Goal: Find specific page/section: Find specific page/section

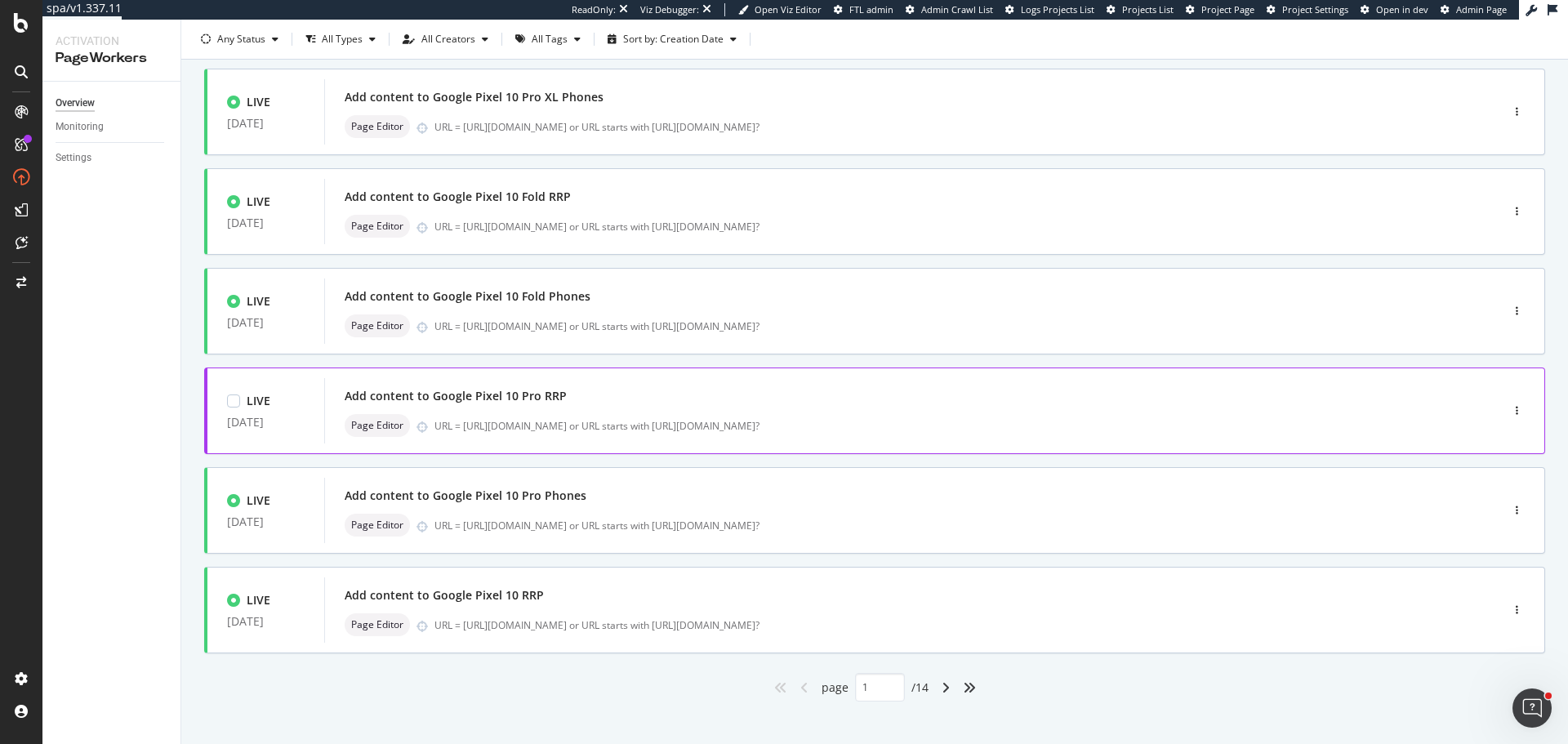
scroll to position [513, 0]
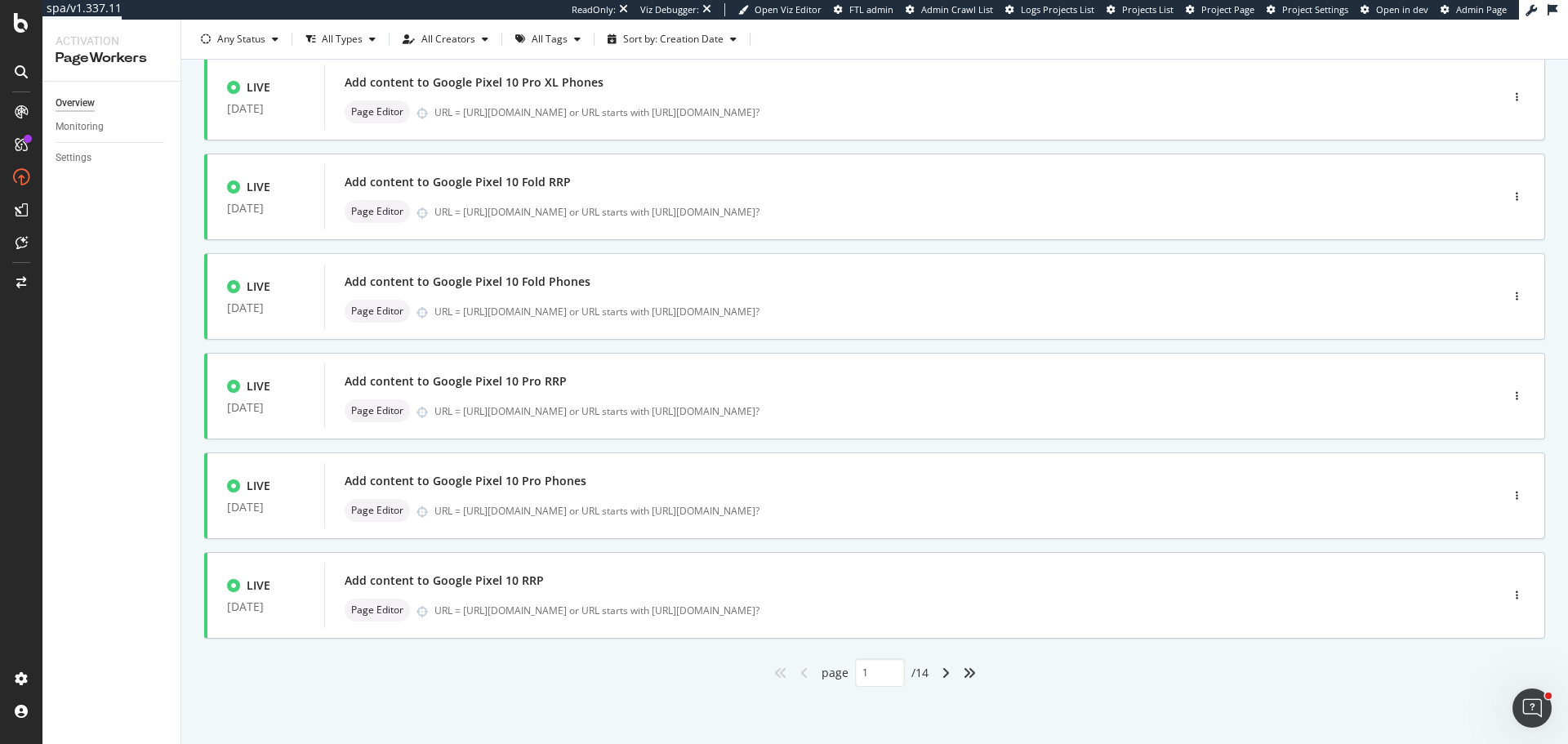
drag, startPoint x: 940, startPoint y: 678, endPoint x: 919, endPoint y: 676, distance: 21.1
click at [941, 678] on icon "angle-right" at bounding box center [946, 674] width 8 height 13
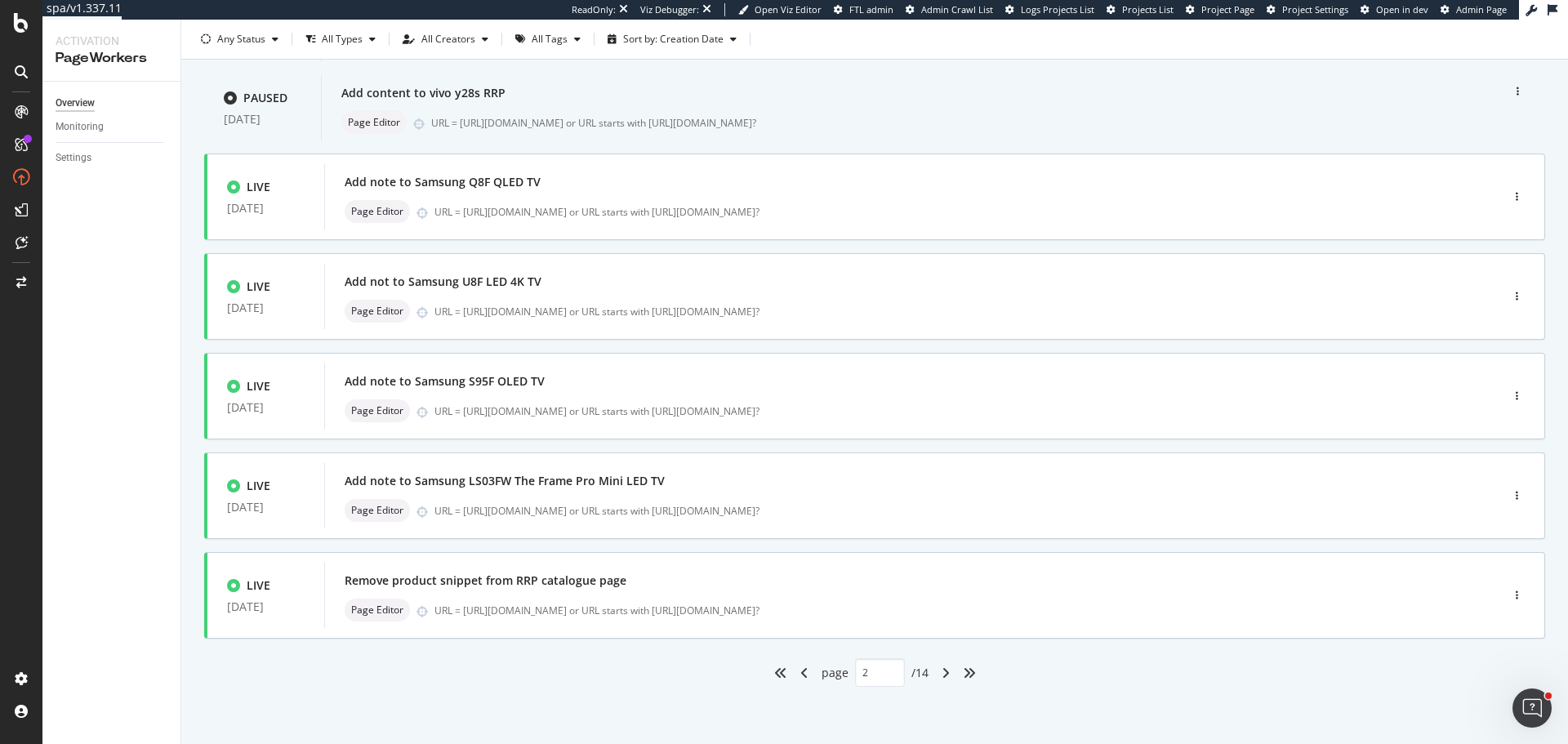
type input "2"
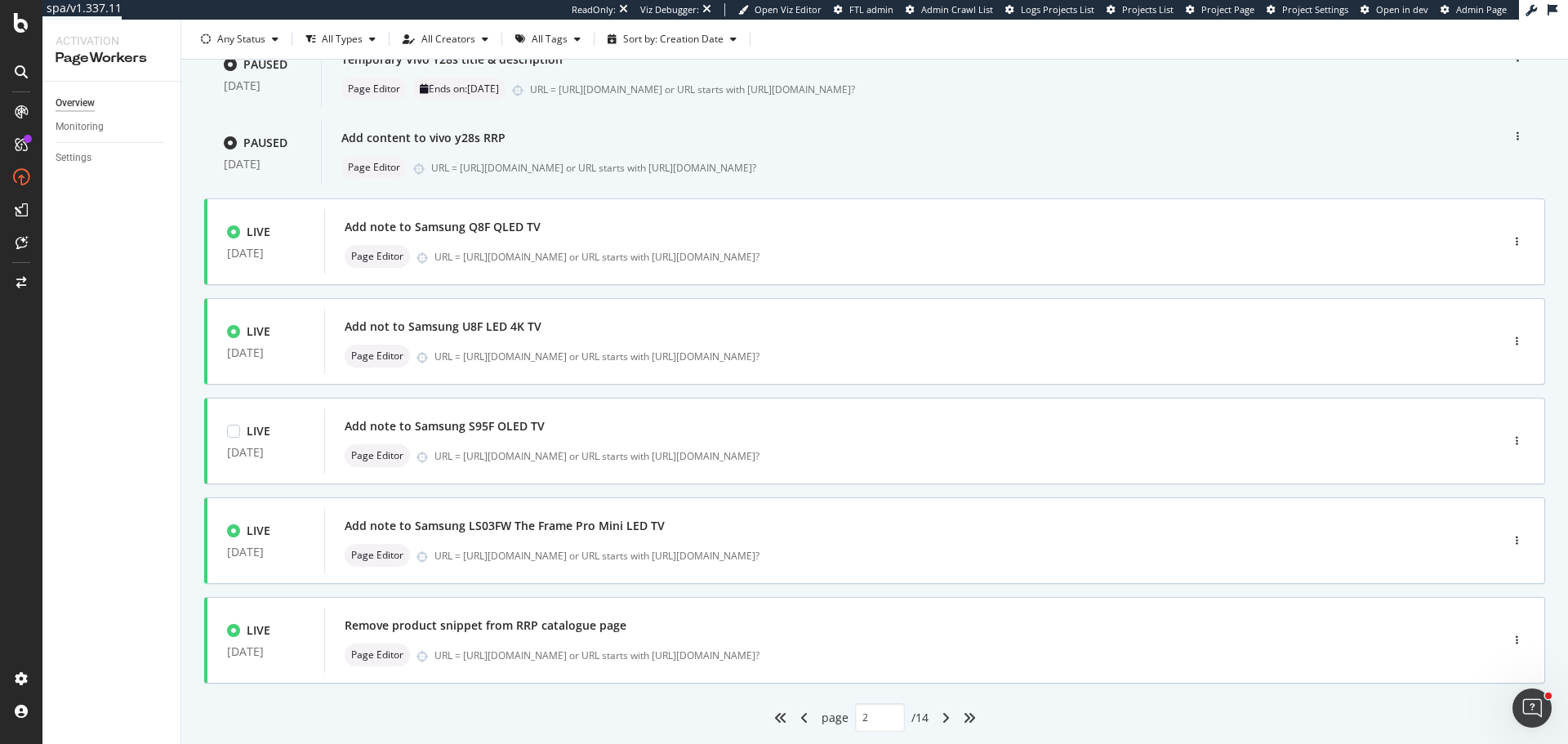
scroll to position [0, 0]
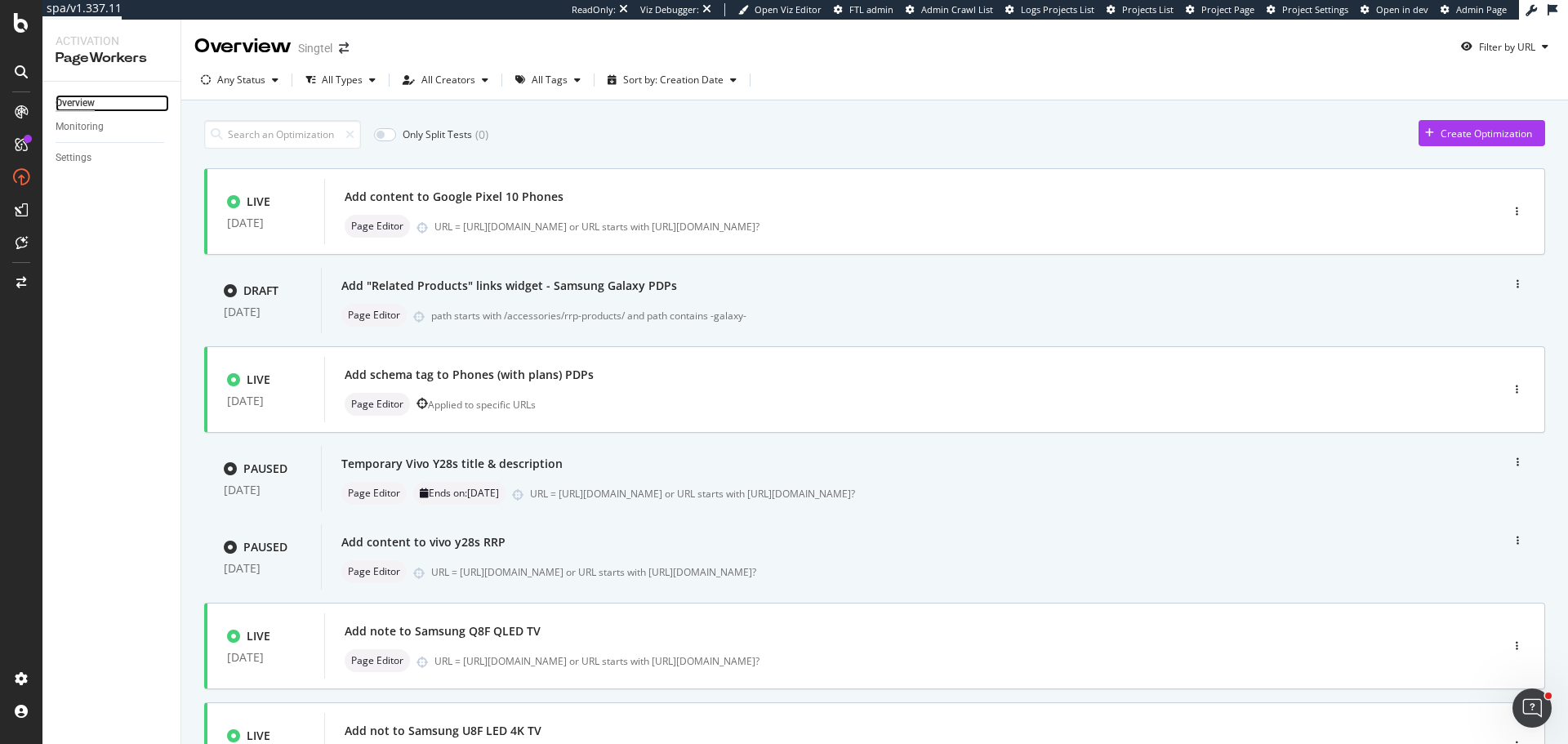
click at [58, 102] on div "Overview" at bounding box center [75, 103] width 39 height 17
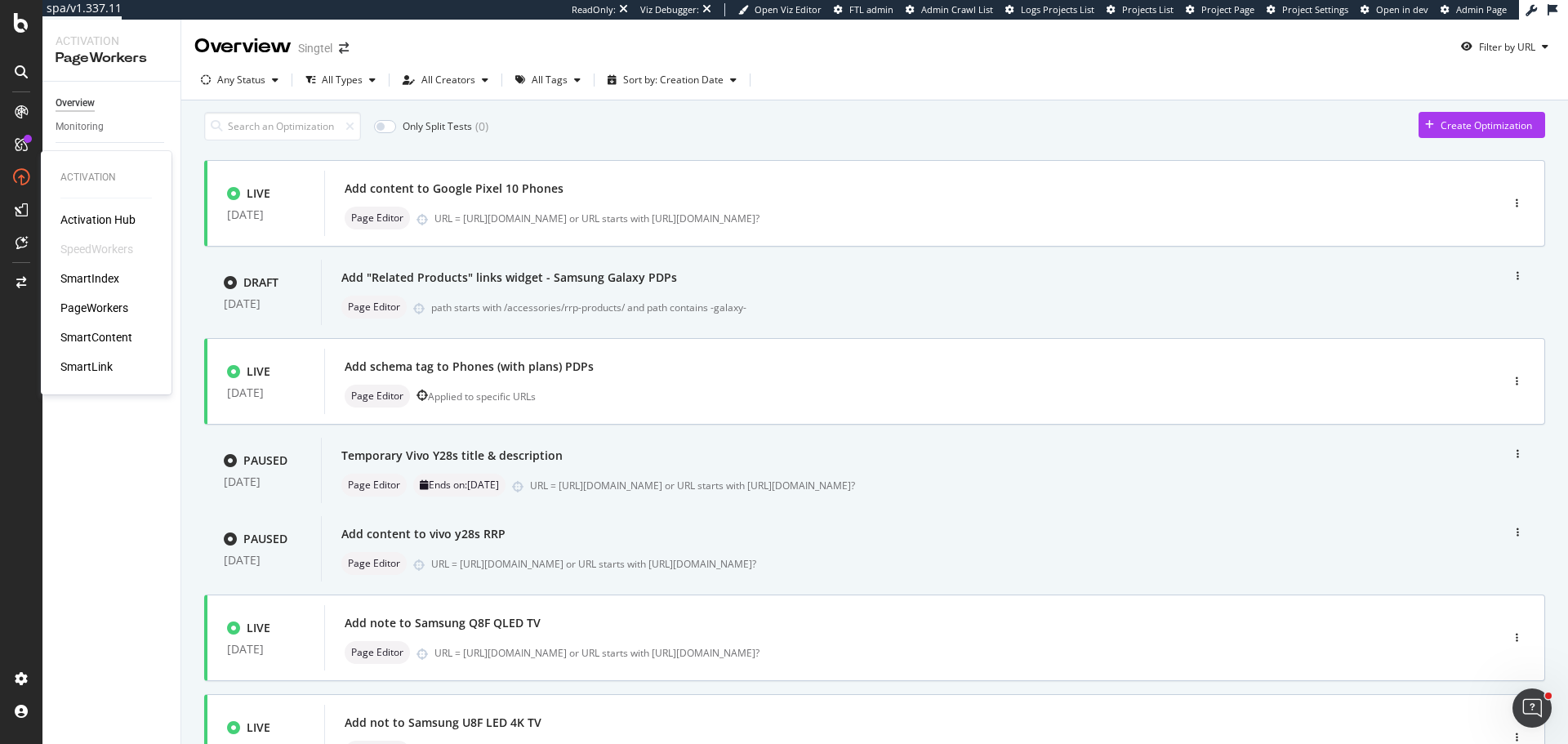
click at [110, 317] on div "Activation Hub SpeedWorkers SmartIndex PageWorkers SmartContent SmartLink" at bounding box center [106, 293] width 91 height 163
click at [112, 313] on div "PageWorkers" at bounding box center [94, 308] width 68 height 17
